Goal: Transaction & Acquisition: Purchase product/service

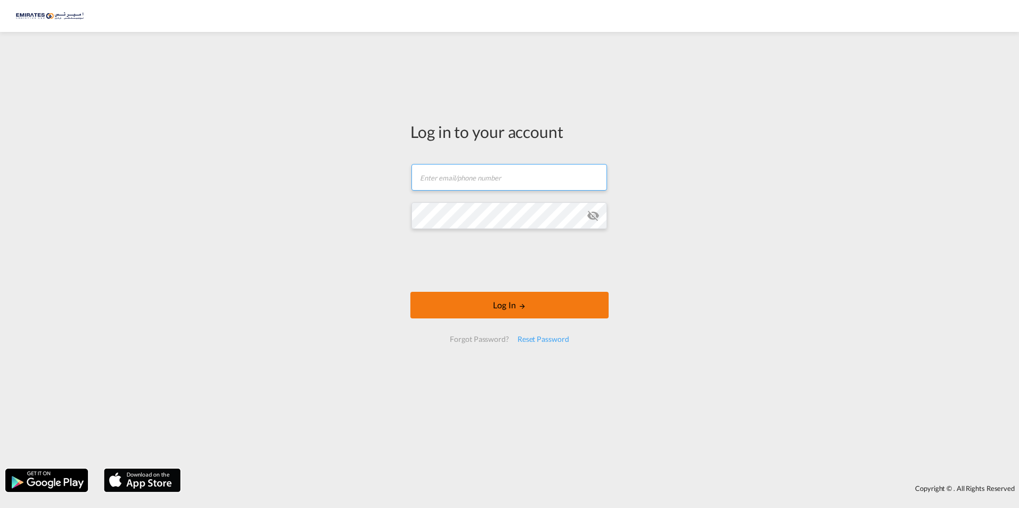
type input "[PERSON_NAME][EMAIL_ADDRESS][DOMAIN_NAME]"
click at [508, 306] on button "Log In" at bounding box center [509, 305] width 198 height 27
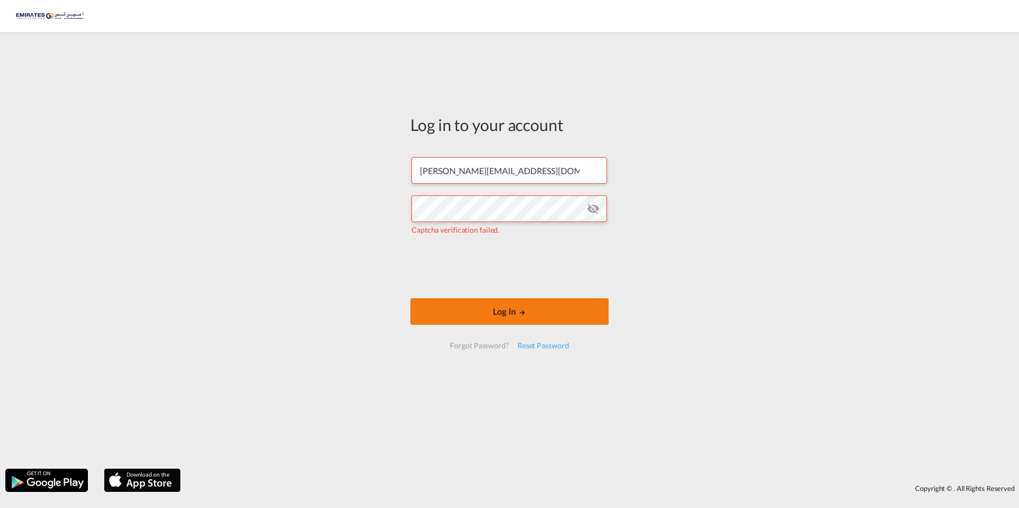
click at [486, 312] on button "Log In" at bounding box center [509, 311] width 198 height 27
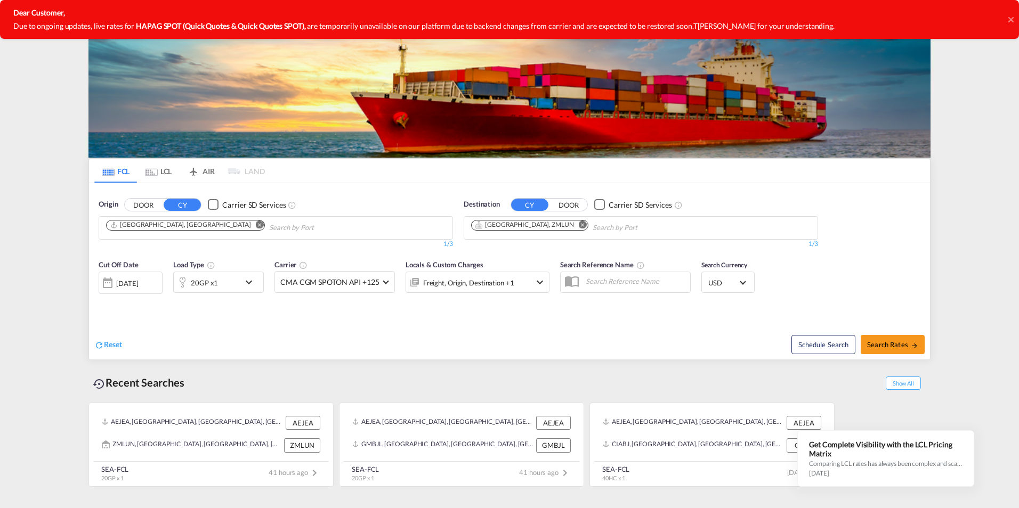
click at [579, 225] on md-icon "Remove" at bounding box center [583, 225] width 8 height 8
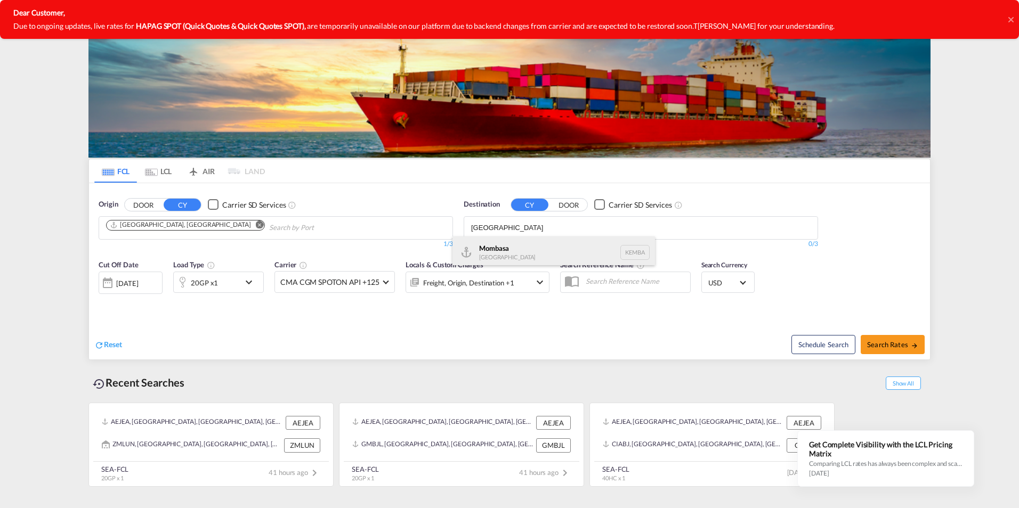
type input "[GEOGRAPHIC_DATA]"
click at [510, 254] on div "Mombasa [GEOGRAPHIC_DATA] [GEOGRAPHIC_DATA]" at bounding box center [553, 253] width 202 height 32
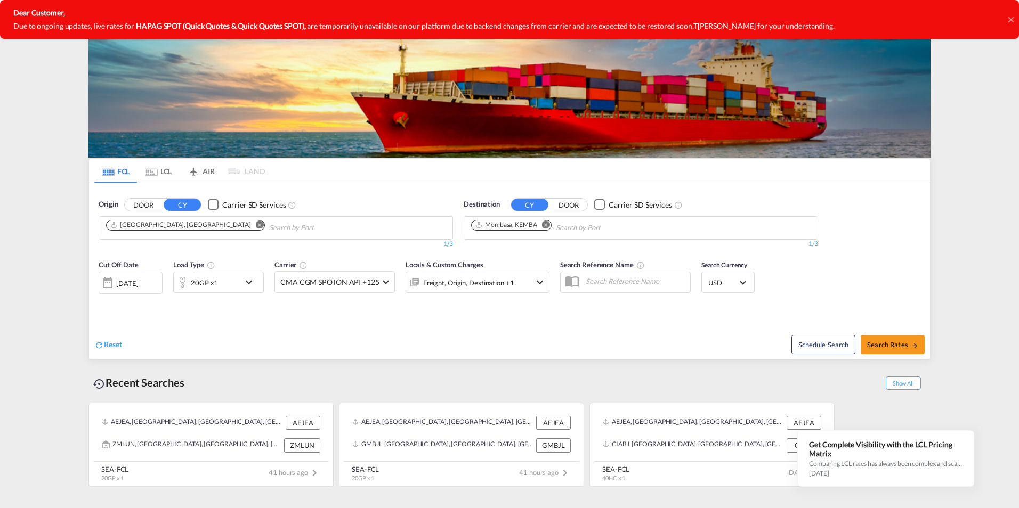
click at [246, 281] on md-icon "icon-chevron-down" at bounding box center [251, 282] width 18 height 13
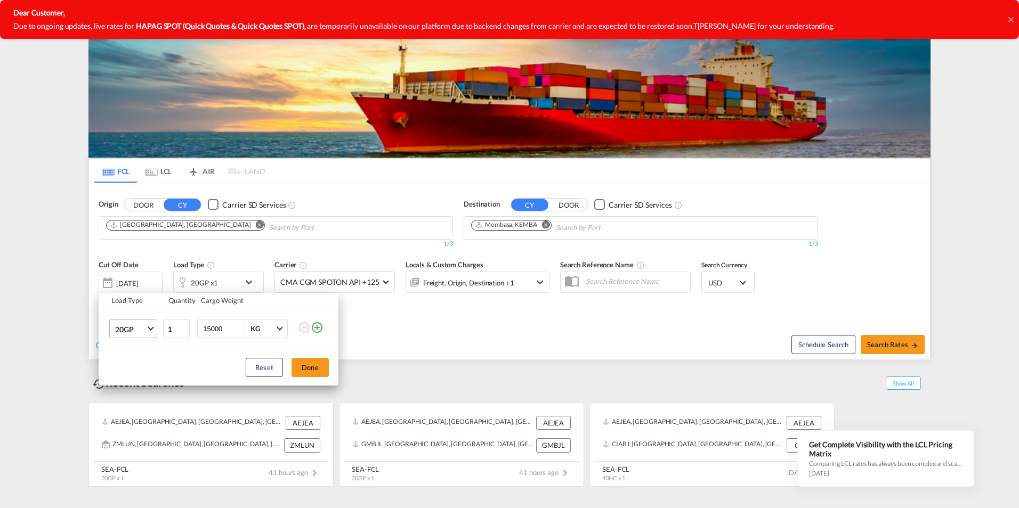
click at [148, 330] on md-select-value "20GP" at bounding box center [135, 329] width 43 height 18
click at [129, 379] on div "40HC" at bounding box center [125, 380] width 20 height 11
drag, startPoint x: 226, startPoint y: 330, endPoint x: 181, endPoint y: 322, distance: 46.5
click at [164, 332] on tr "40HC 1 15000 KG KG" at bounding box center [219, 329] width 240 height 41
type input "25000"
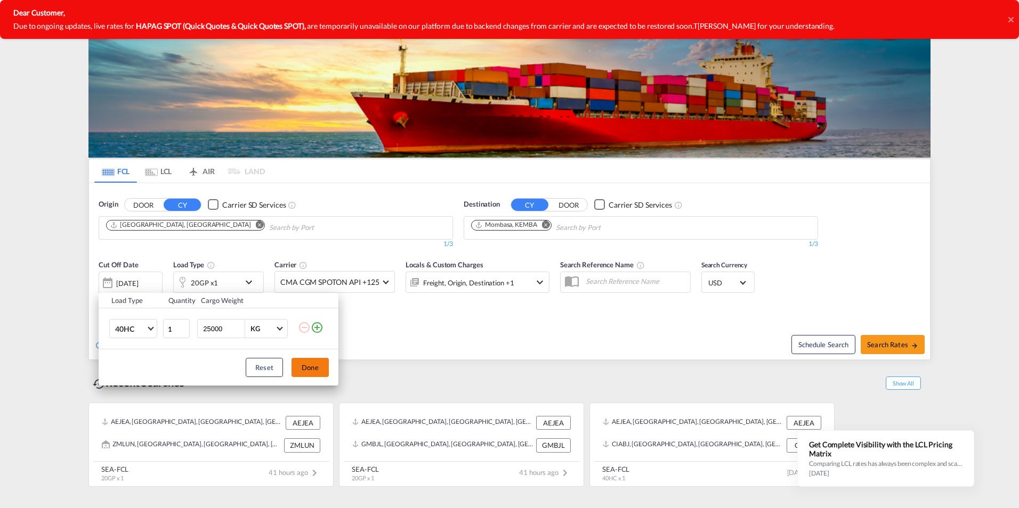
click at [306, 369] on button "Done" at bounding box center [309, 367] width 37 height 19
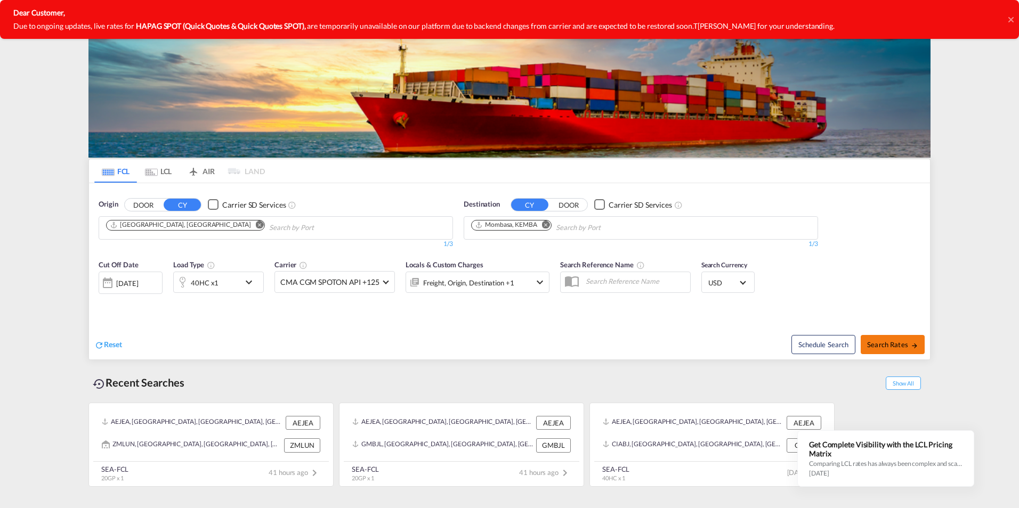
click at [890, 343] on span "Search Rates" at bounding box center [892, 344] width 51 height 9
type input "AEJEA to KEMBA / [DATE]"
